Goal: Information Seeking & Learning: Learn about a topic

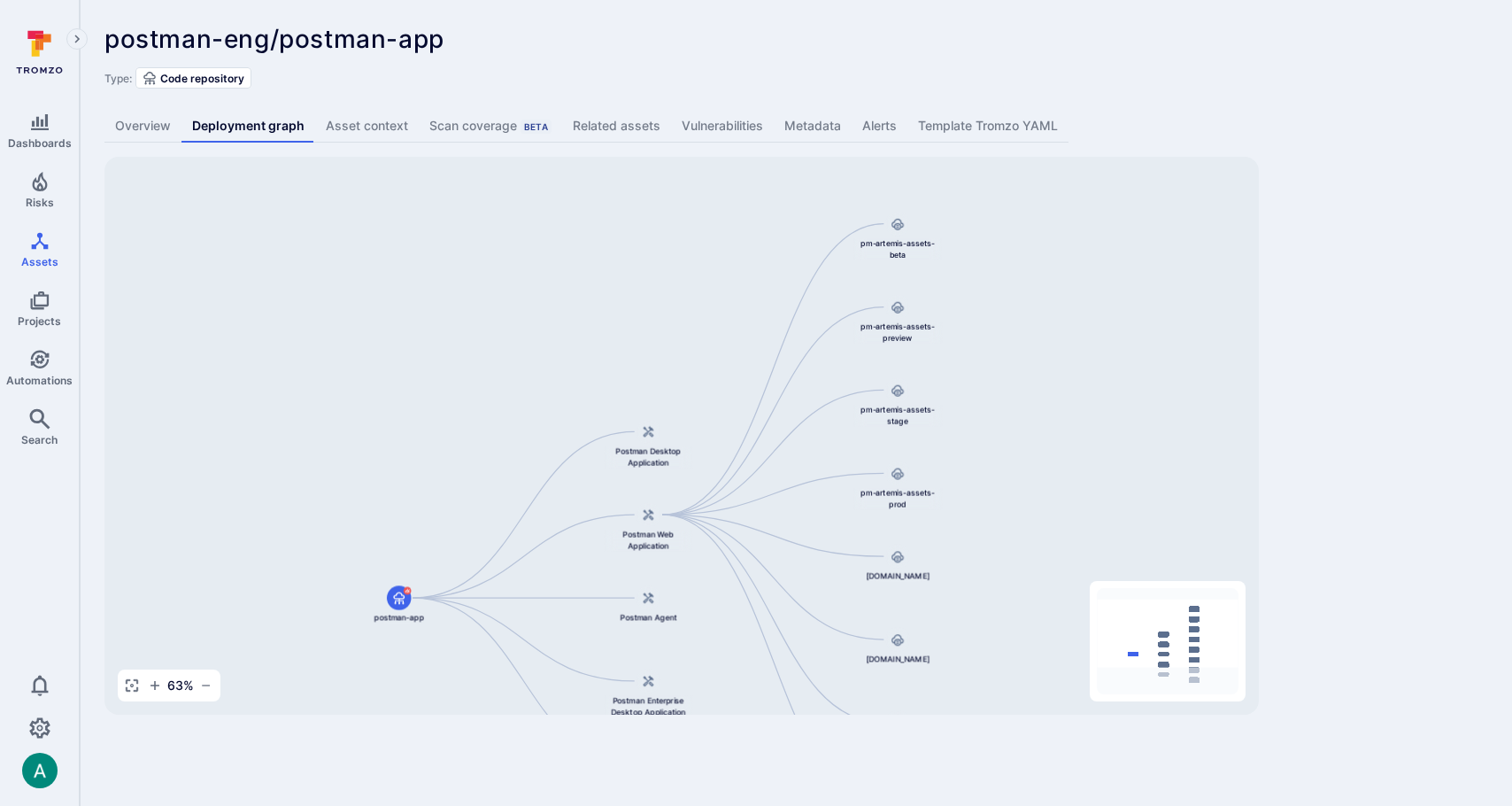
drag, startPoint x: 700, startPoint y: 241, endPoint x: 711, endPoint y: 360, distance: 119.5
click at [711, 360] on div "Postman Desktop Application postman-app Postman Web Application pm-artemis-asse…" at bounding box center [682, 435] width 1154 height 558
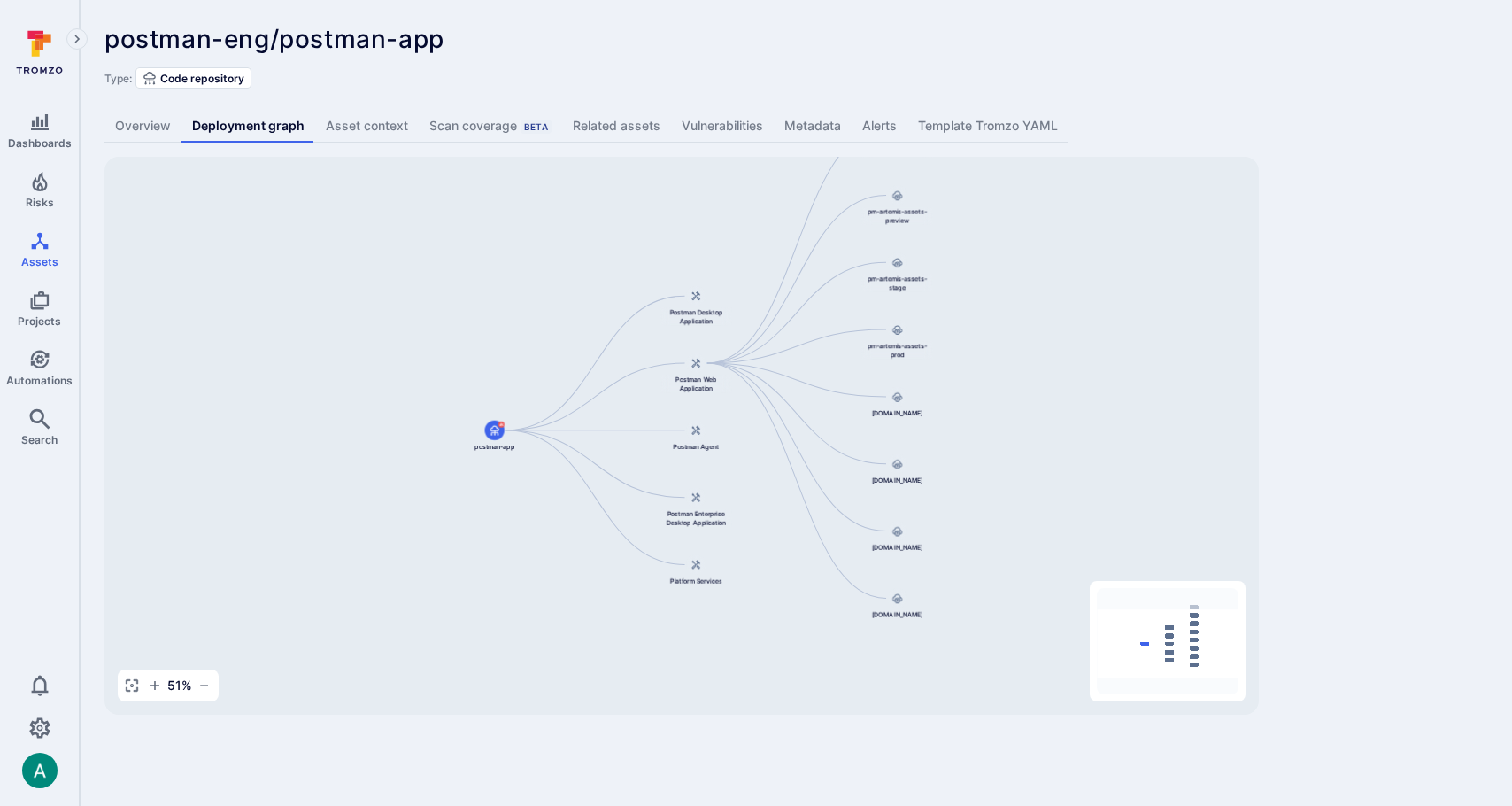
drag, startPoint x: 1011, startPoint y: 650, endPoint x: 1021, endPoint y: 434, distance: 216.2
click at [1021, 434] on div "Postman Desktop Application postman-app Postman Web Application pm-artemis-asse…" at bounding box center [682, 435] width 1154 height 558
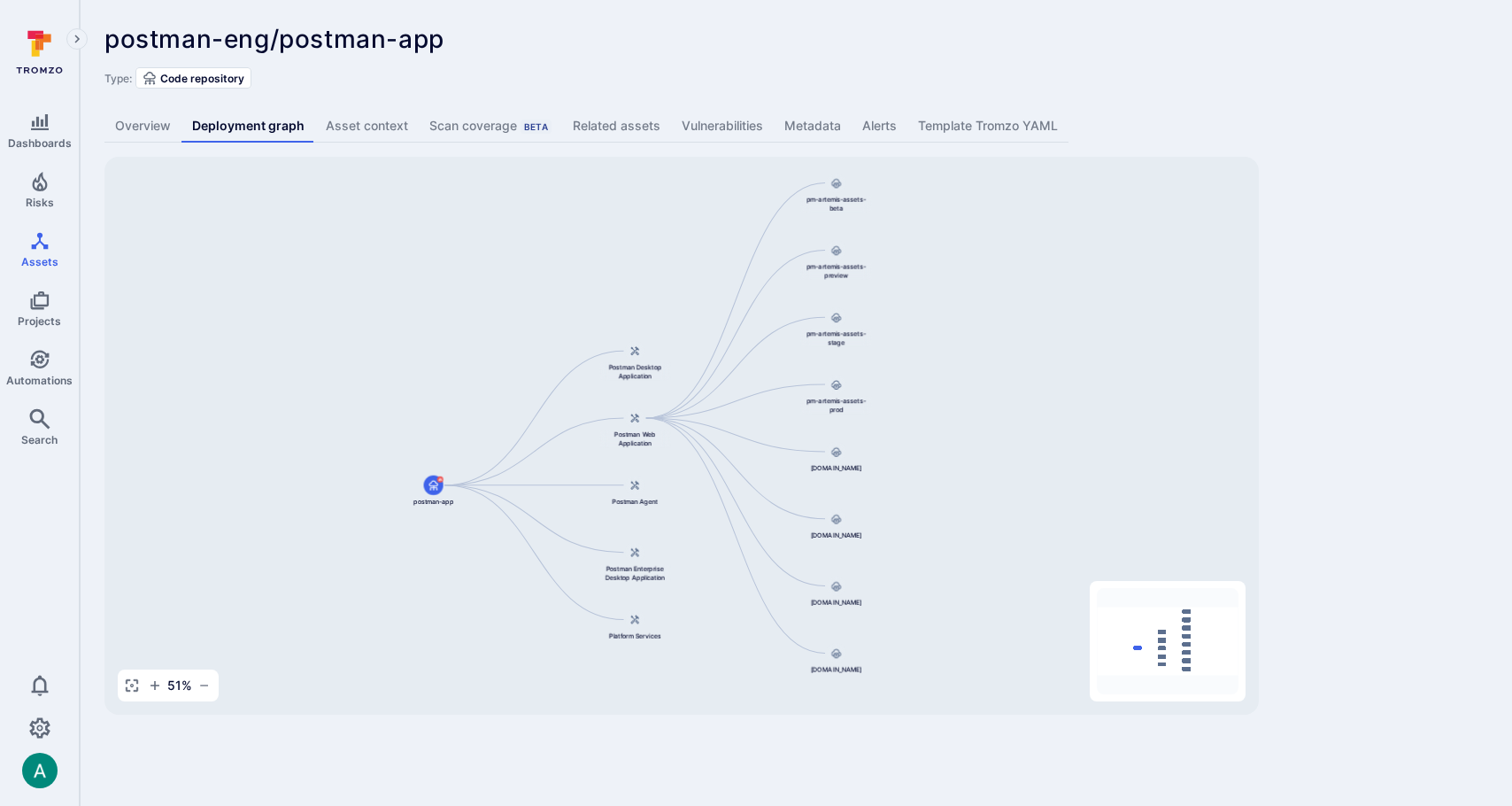
drag, startPoint x: 1047, startPoint y: 289, endPoint x: 995, endPoint y: 374, distance: 99.6
click at [995, 374] on div "Postman Desktop Application postman-app Postman Web Application pm-artemis-asse…" at bounding box center [682, 435] width 1154 height 558
click at [875, 46] on div "postman-eng/postman-app ... Show more" at bounding box center [669, 38] width 1130 height 28
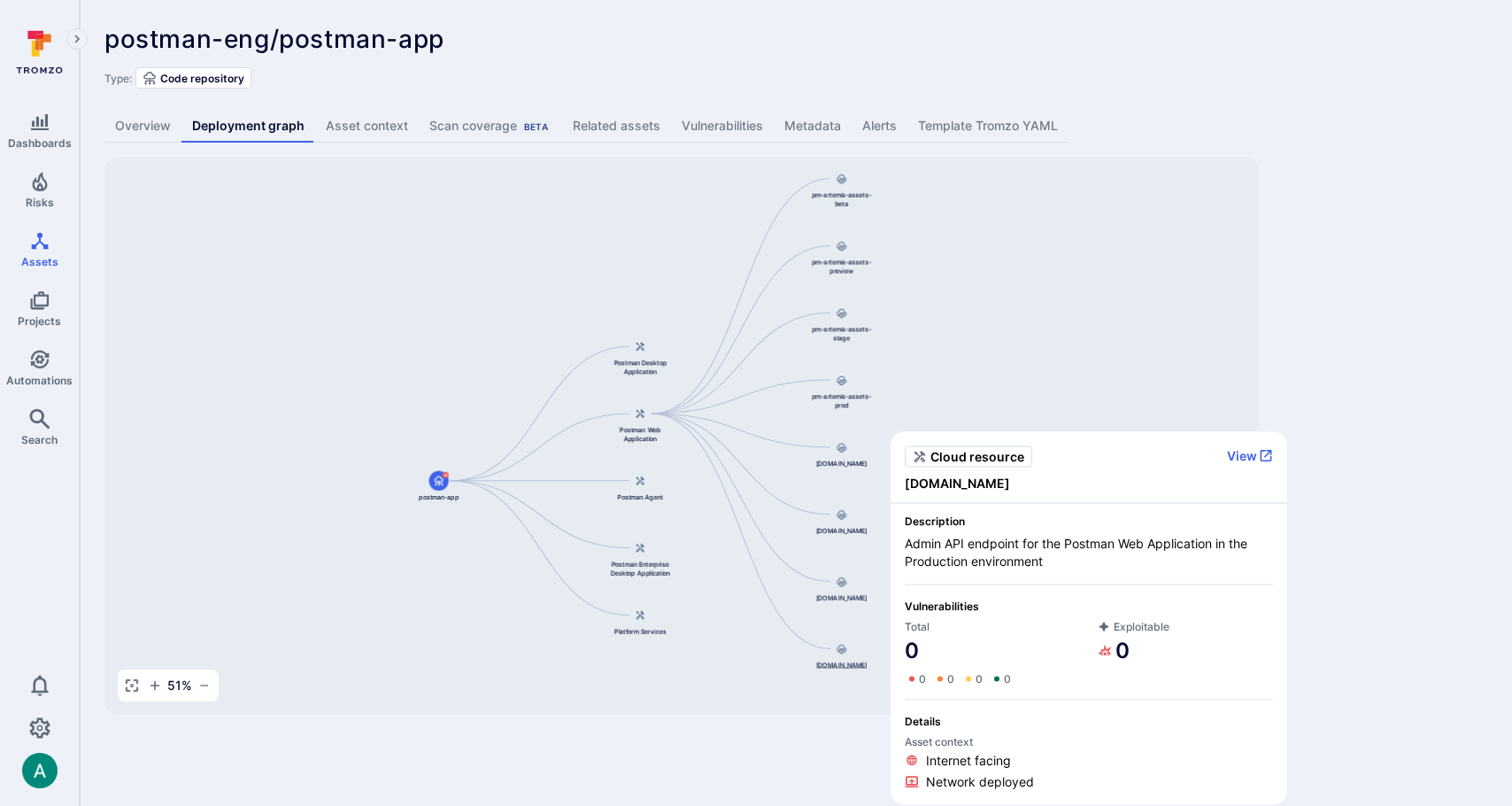
click at [838, 669] on span "[DOMAIN_NAME]" at bounding box center [842, 666] width 51 height 9
click at [1245, 450] on button "View" at bounding box center [1250, 455] width 46 height 16
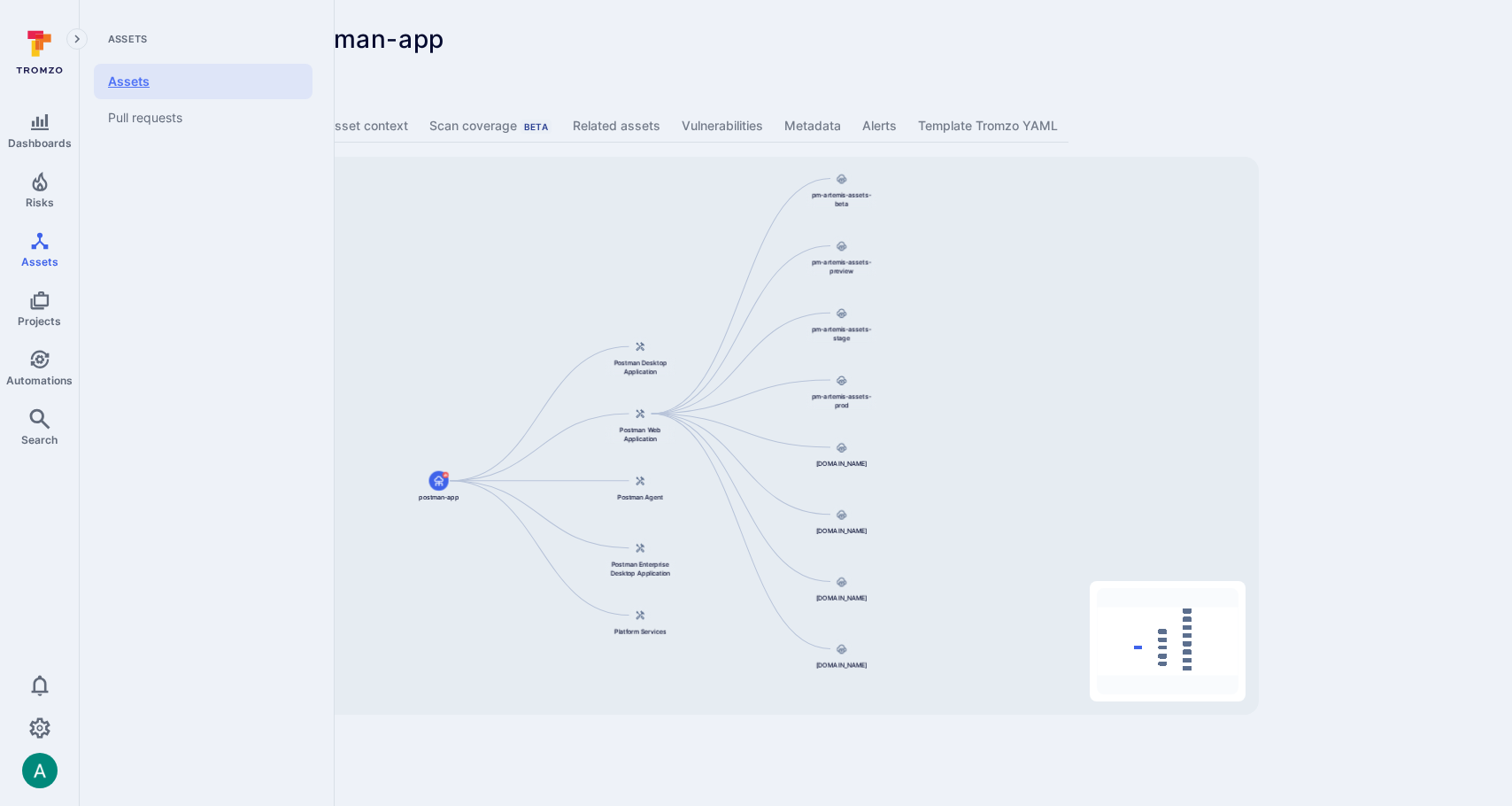
click at [130, 86] on link "Assets" at bounding box center [203, 81] width 218 height 36
